Goal: Task Accomplishment & Management: Manage account settings

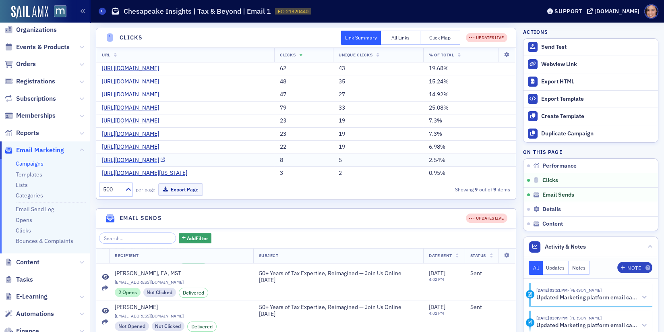
scroll to position [184, 0]
click at [31, 166] on link "Campaigns" at bounding box center [30, 163] width 28 height 7
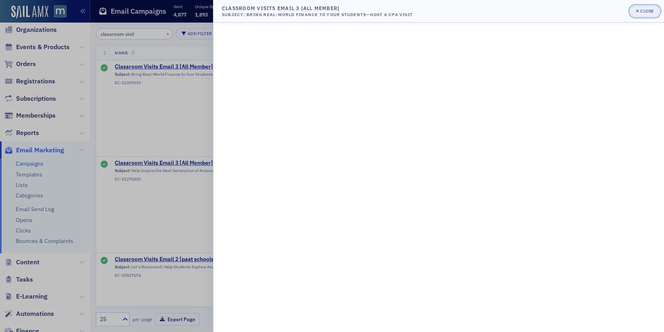
click at [644, 14] on button "Close" at bounding box center [644, 11] width 30 height 11
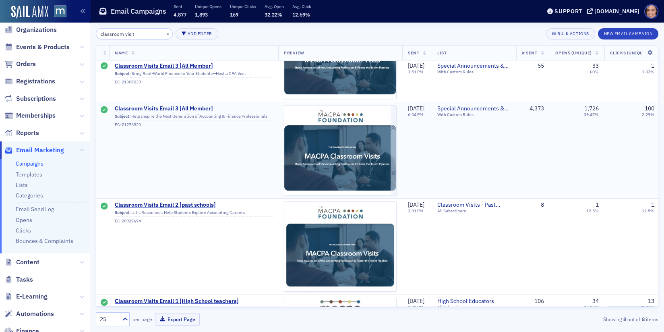
scroll to position [55, 0]
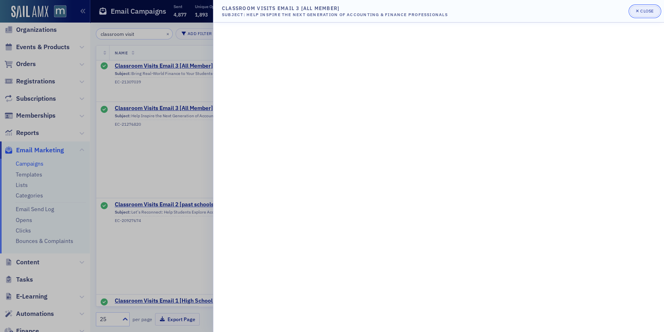
click at [644, 9] on div "Close" at bounding box center [647, 11] width 14 height 4
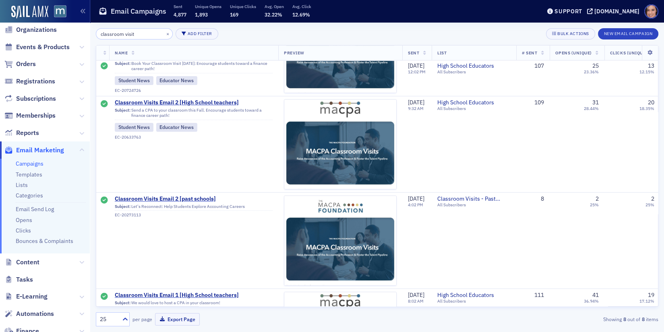
scroll to position [522, 0]
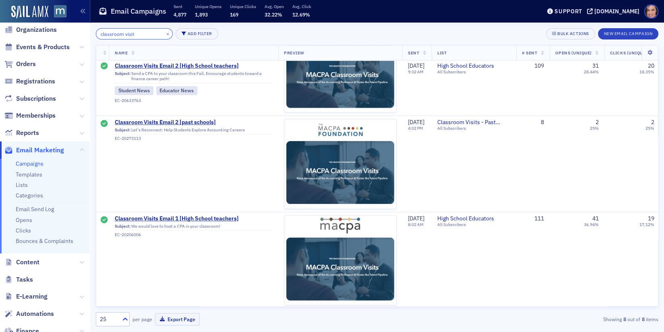
click at [114, 33] on input "classroom visit" at bounding box center [134, 33] width 77 height 11
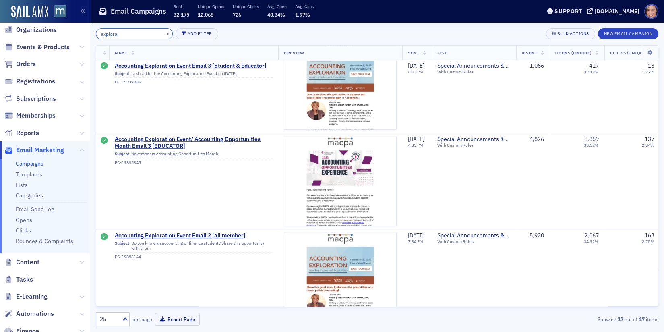
scroll to position [697, 0]
click at [120, 36] on input "explora" at bounding box center [134, 33] width 77 height 11
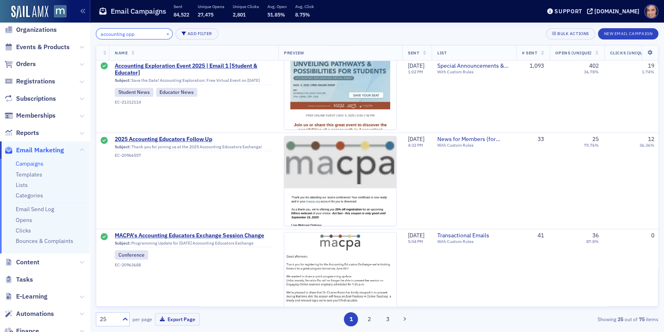
type input "accounting opp"
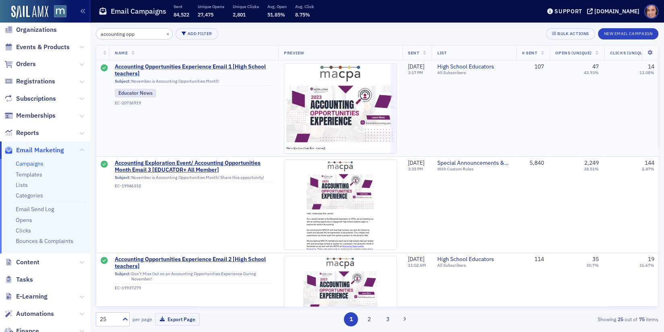
click at [230, 67] on span "Accounting Opportunities Experience Email 1 [High School teachers]" at bounding box center [194, 70] width 158 height 14
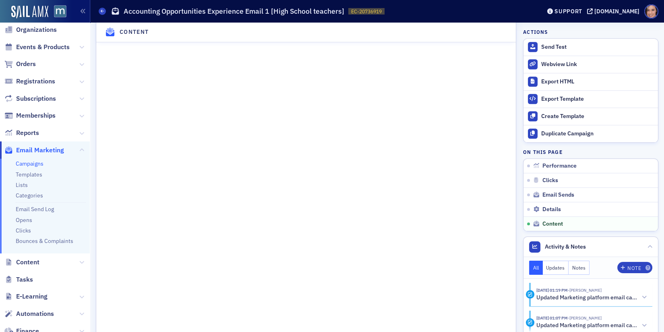
scroll to position [878, 0]
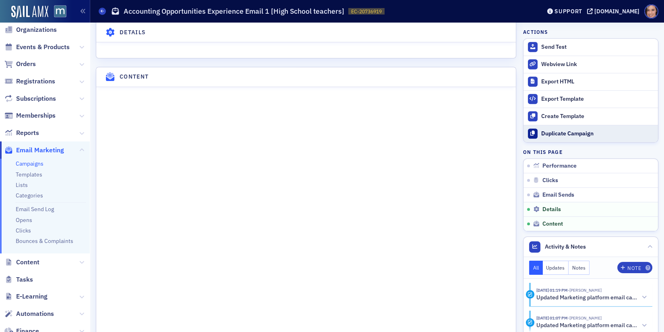
click at [587, 132] on div "Duplicate Campaign" at bounding box center [597, 133] width 113 height 7
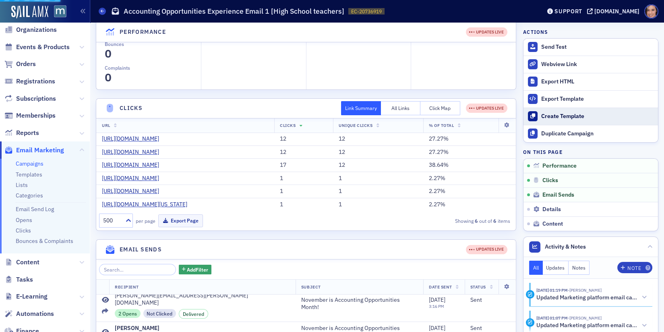
scroll to position [0, 0]
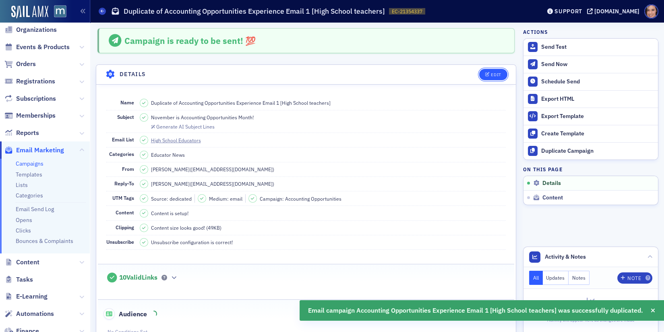
click at [491, 70] on button "Edit" at bounding box center [493, 74] width 28 height 11
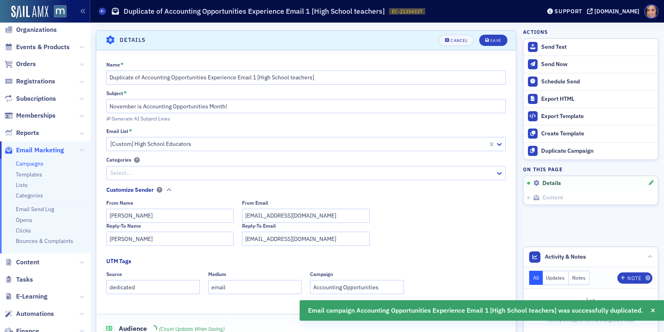
scroll to position [37, 0]
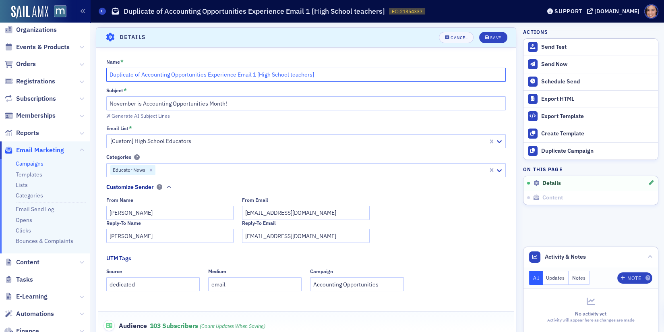
drag, startPoint x: 142, startPoint y: 73, endPoint x: 97, endPoint y: 70, distance: 45.1
click at [97, 70] on div "Name * Duplicate of Accounting Opportunities Experience Email 1 [High School te…" at bounding box center [305, 207] width 419 height 297
click at [223, 74] on input "Accounting Opportunities Experience Email 1 [High School teachers]" at bounding box center [306, 75] width 400 height 14
type input "Accounting Opportunities Experience Email 1 2025 [High School teachers]"
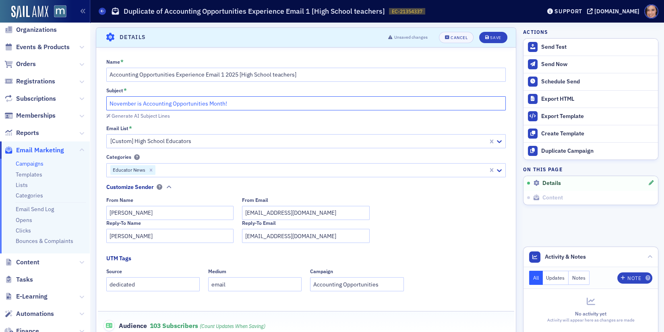
click at [244, 97] on input "November is Accounting Opportunities Month!" at bounding box center [306, 103] width 400 height 14
click at [254, 102] on input "November is Accounting Opportunities Month!" at bounding box center [306, 103] width 400 height 14
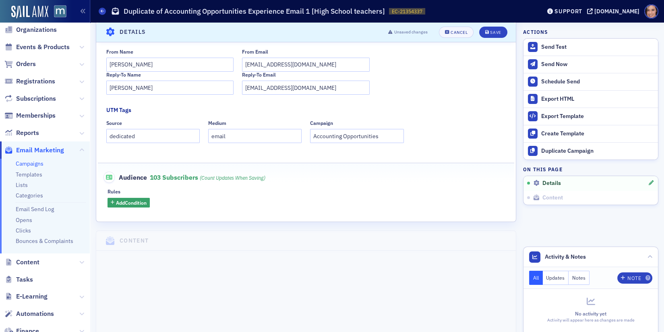
scroll to position [225, 0]
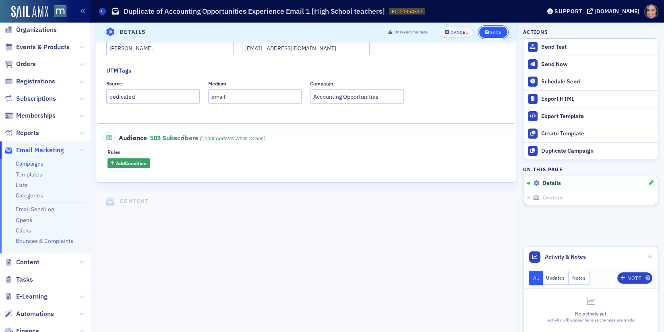
click at [493, 37] on button "Save" at bounding box center [493, 32] width 28 height 11
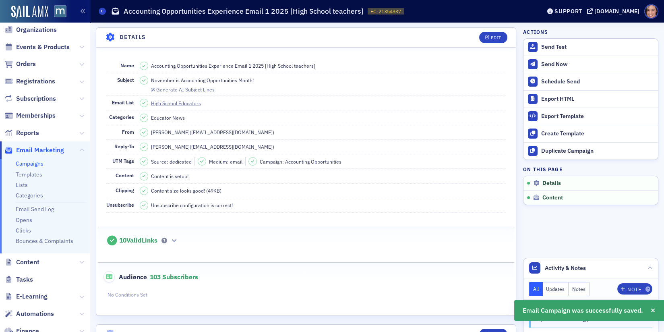
scroll to position [166, 0]
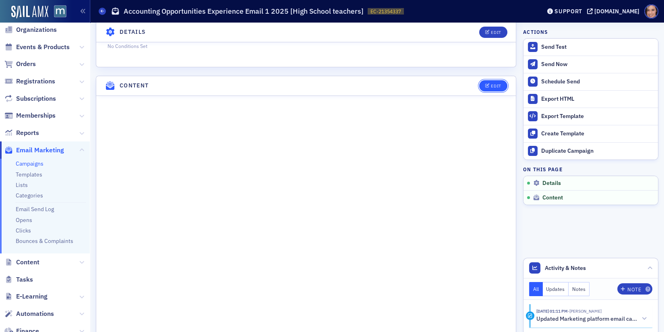
click at [485, 84] on icon "button" at bounding box center [487, 86] width 5 height 4
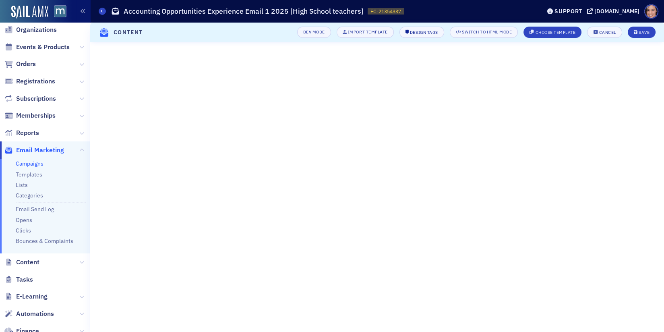
scroll to position [31, 0]
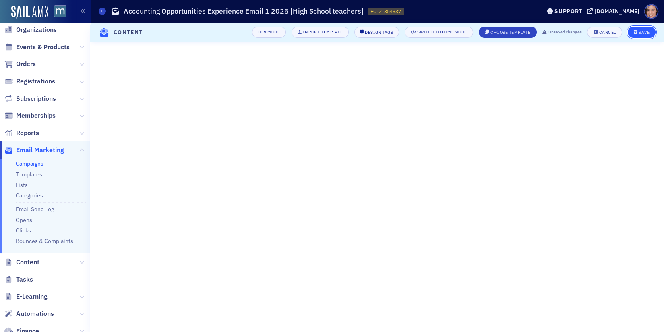
click at [642, 34] on div "Save" at bounding box center [643, 32] width 11 height 4
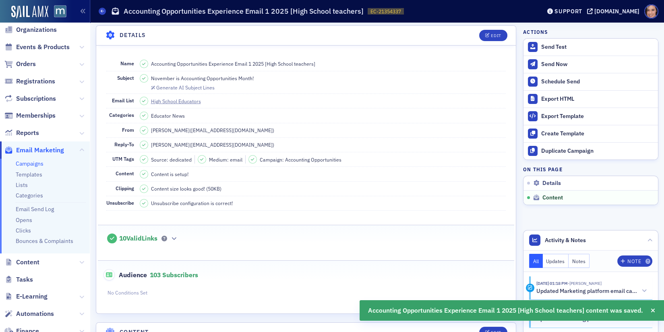
scroll to position [0, 0]
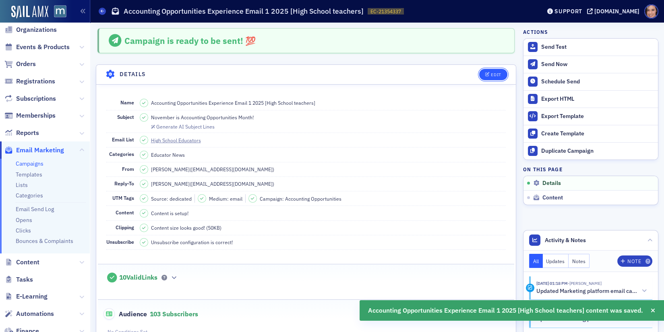
click at [493, 73] on div "Edit" at bounding box center [496, 74] width 10 height 4
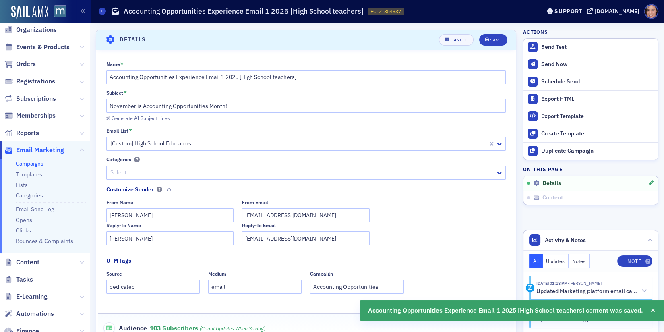
scroll to position [37, 0]
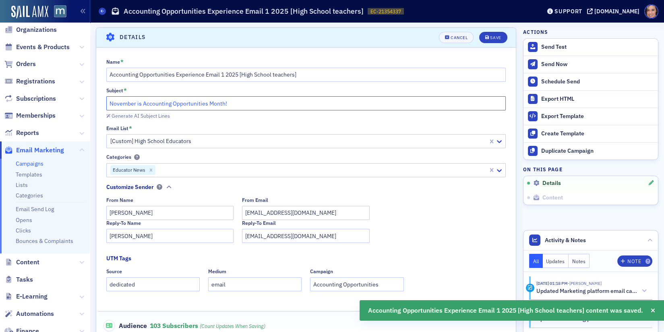
click at [198, 105] on input "November is Accounting Opportunities Month!" at bounding box center [306, 103] width 400 height 14
paste input "Invite Your Students: Accounting Opportunities Experience Returns This November"
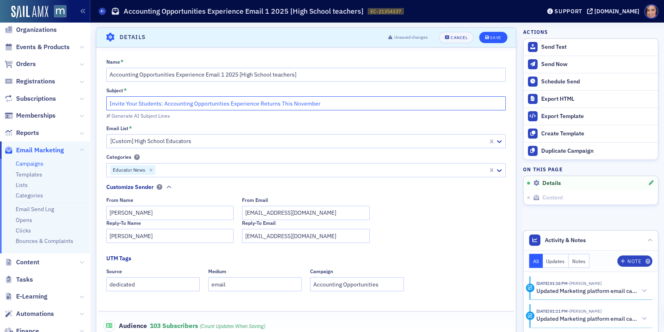
type input "Invite Your Students: Accounting Opportunities Experience Returns This November"
click at [491, 40] on button "Save" at bounding box center [493, 37] width 28 height 11
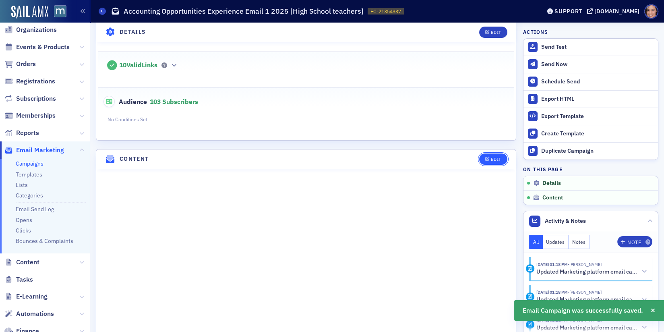
click at [494, 157] on div "Edit" at bounding box center [496, 159] width 10 height 4
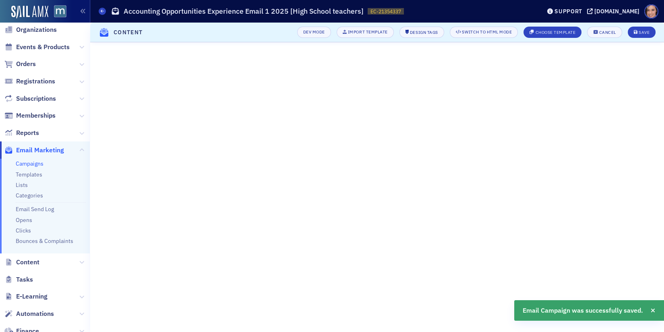
scroll to position [31, 0]
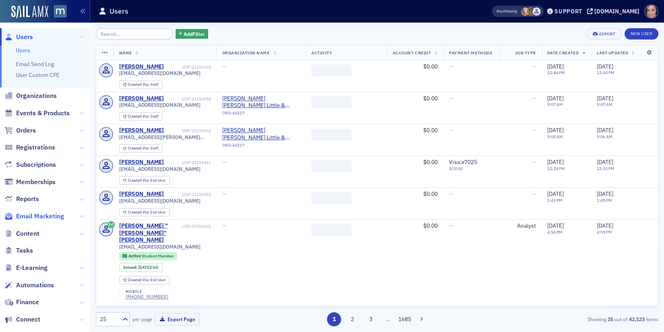
click at [47, 215] on span "Email Marketing" at bounding box center [40, 216] width 48 height 9
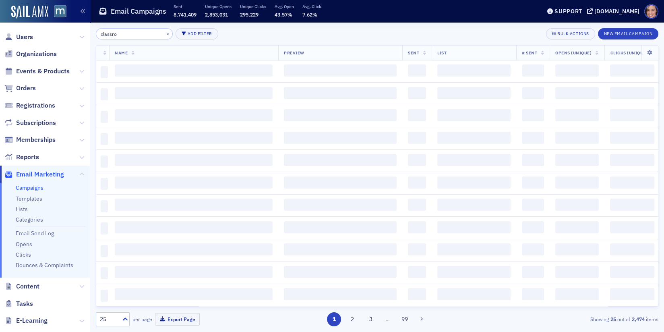
type input "classroo"
